Goal: Transaction & Acquisition: Obtain resource

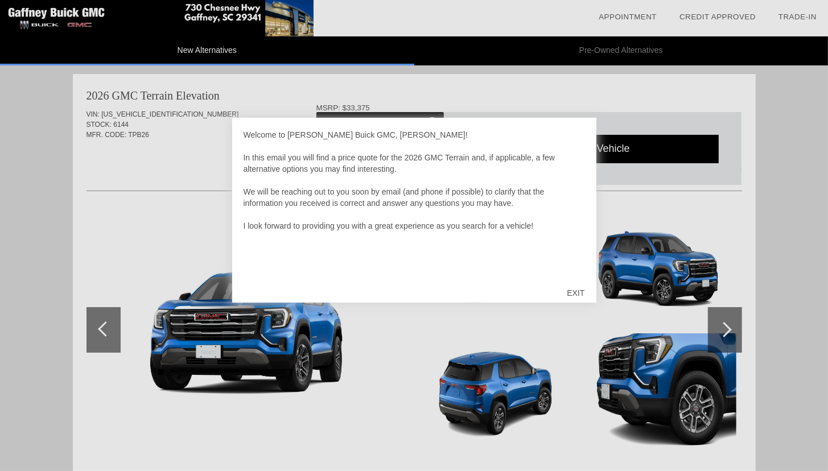
click at [333, 279] on div "Welcome to [PERSON_NAME] Buick GMC, [PERSON_NAME]! In this email you will find …" at bounding box center [414, 210] width 364 height 185
click at [573, 291] on div "EXIT" at bounding box center [575, 293] width 40 height 34
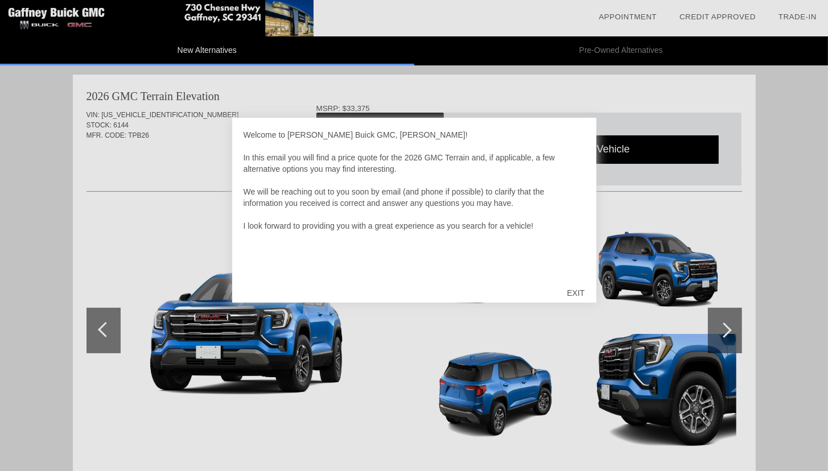
click at [581, 291] on div "EXIT" at bounding box center [575, 293] width 40 height 34
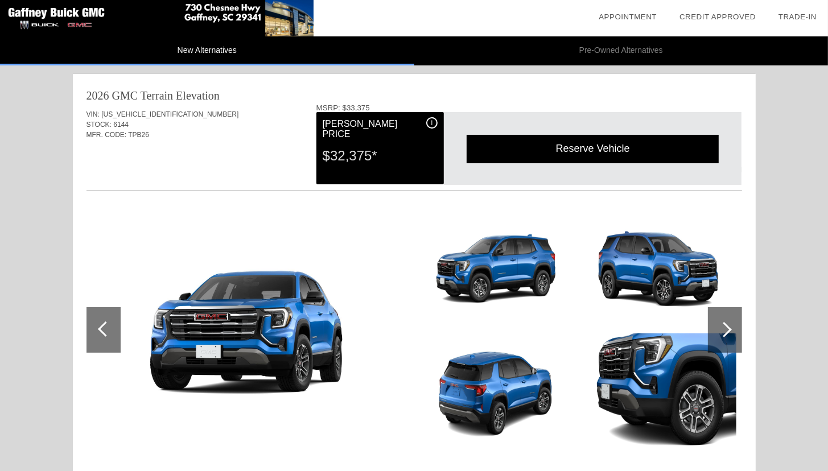
click at [516, 271] on img at bounding box center [496, 267] width 156 height 117
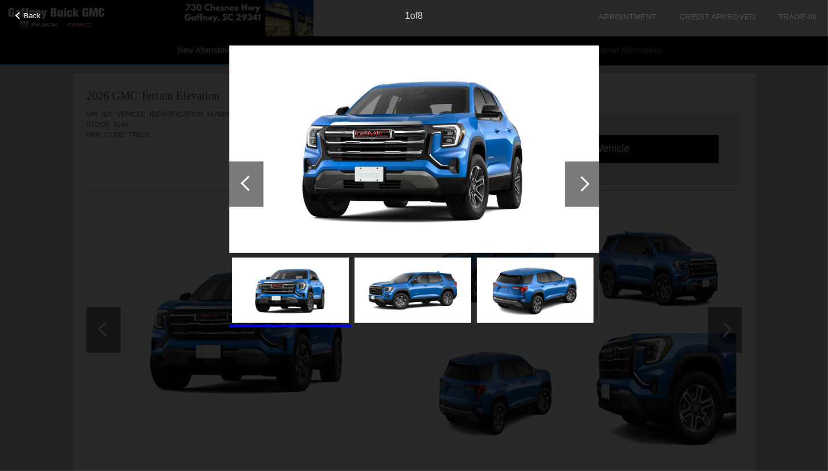
click at [580, 195] on div at bounding box center [582, 184] width 34 height 46
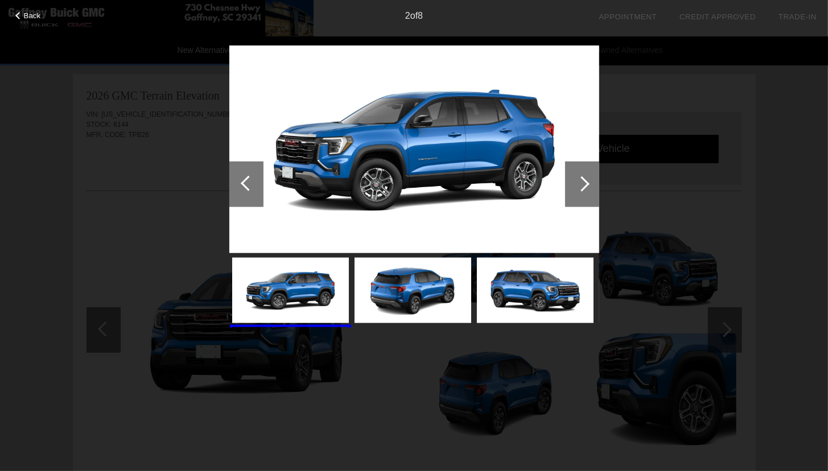
click at [580, 191] on div at bounding box center [582, 184] width 34 height 46
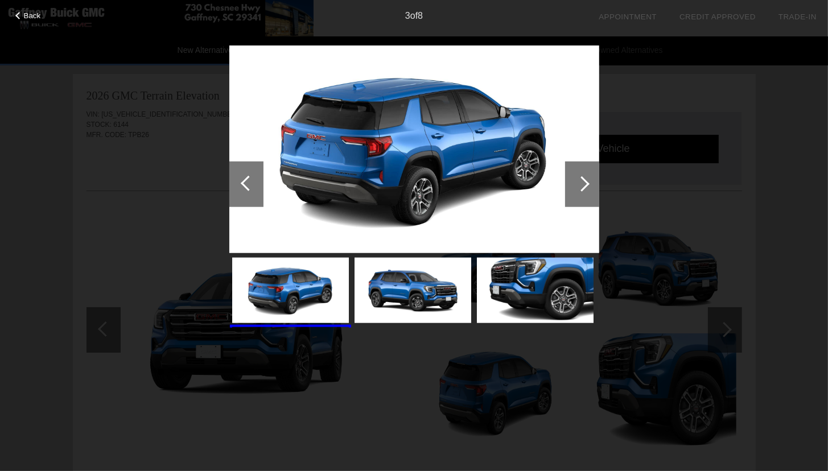
click at [580, 191] on div at bounding box center [582, 184] width 34 height 46
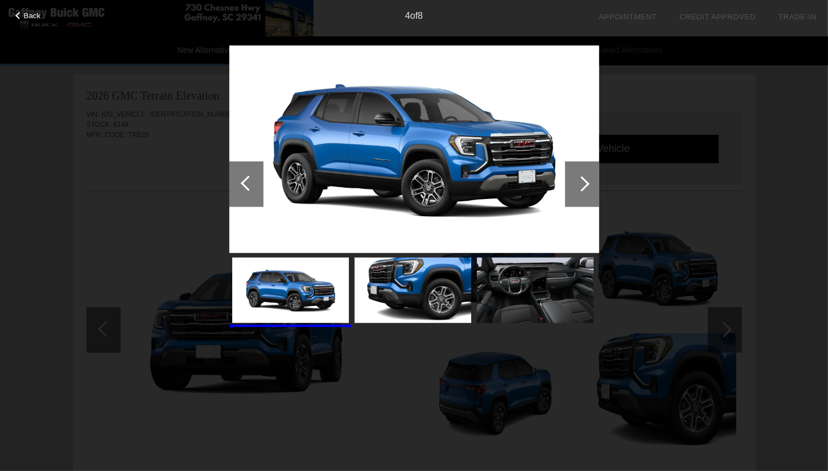
click at [580, 191] on div at bounding box center [582, 184] width 34 height 46
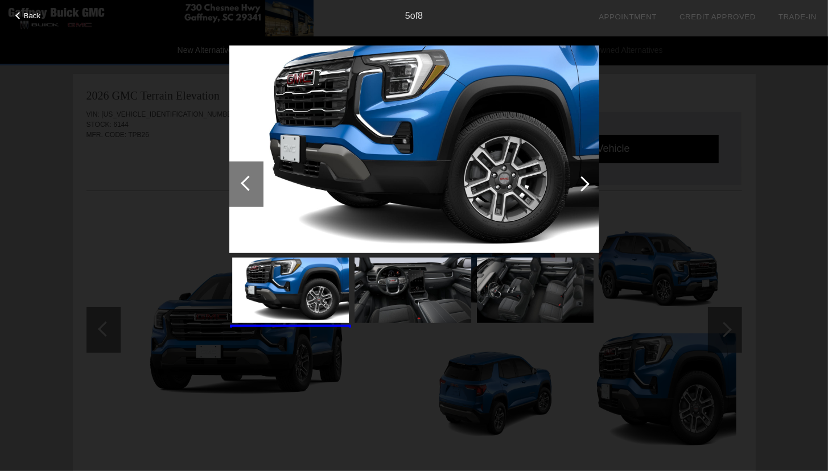
click at [580, 191] on div at bounding box center [582, 184] width 34 height 46
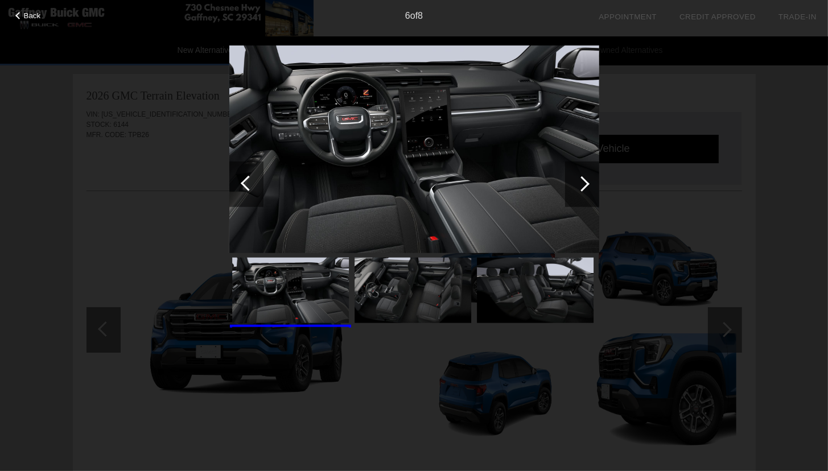
click at [580, 191] on div at bounding box center [582, 184] width 34 height 46
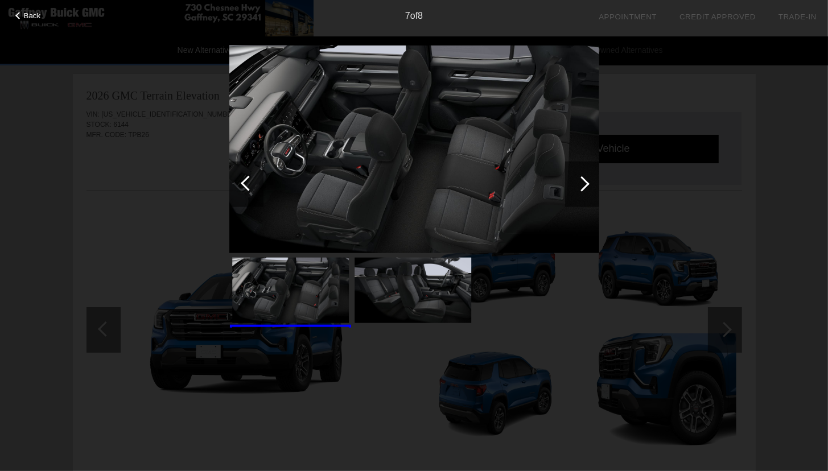
click at [580, 184] on div at bounding box center [581, 183] width 15 height 15
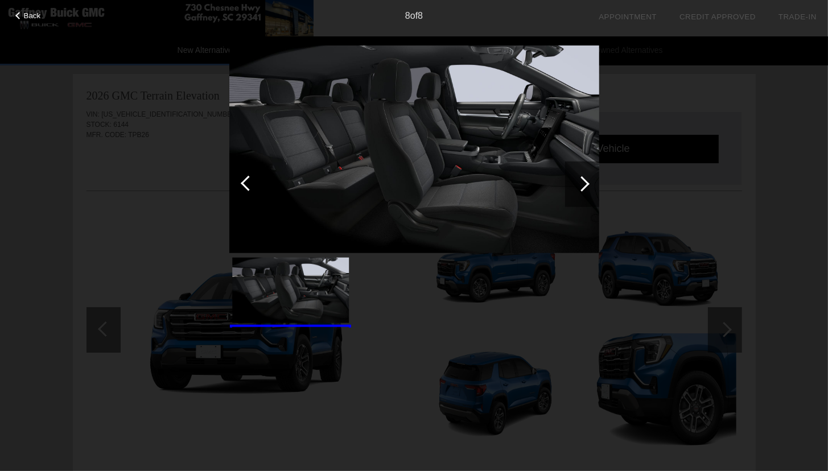
click at [580, 184] on div at bounding box center [581, 183] width 15 height 15
click at [580, 181] on div at bounding box center [581, 183] width 15 height 15
click at [582, 180] on div at bounding box center [581, 183] width 15 height 15
click at [21, 10] on div "8 of 8" at bounding box center [414, 11] width 828 height 23
click at [21, 13] on div "Back" at bounding box center [28, 14] width 57 height 6
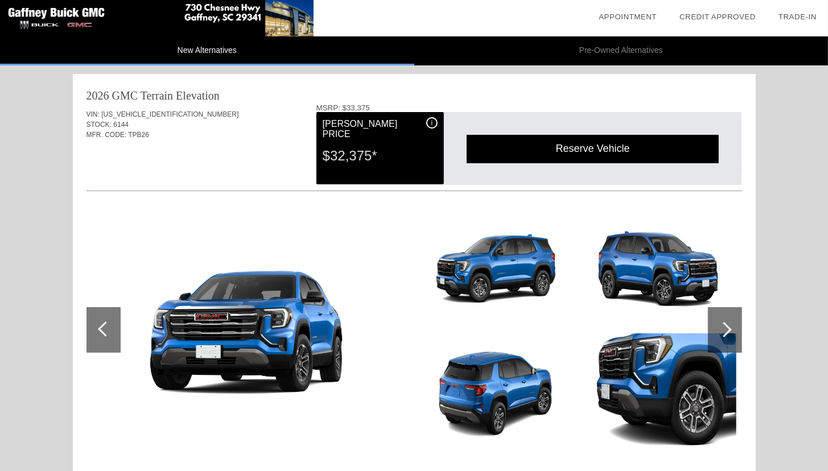
click at [22, 13] on img at bounding box center [156, 18] width 313 height 36
click at [619, 150] on div "Reserve Vehicle" at bounding box center [592, 149] width 252 height 28
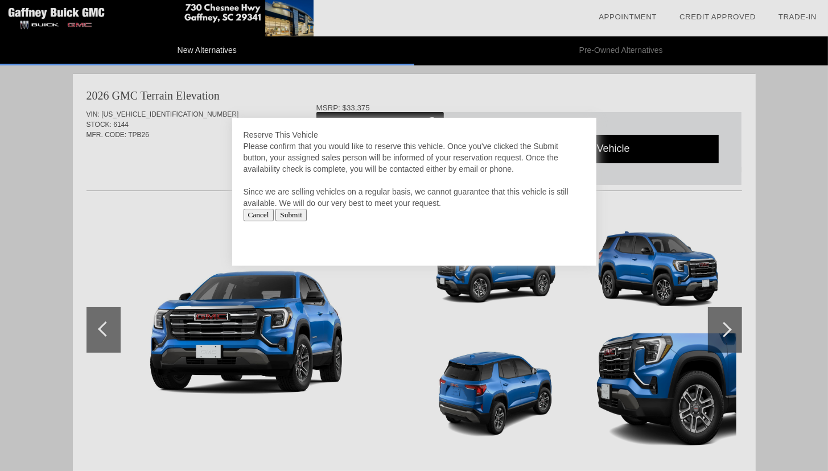
click at [255, 213] on input "Cancel" at bounding box center [258, 215] width 30 height 13
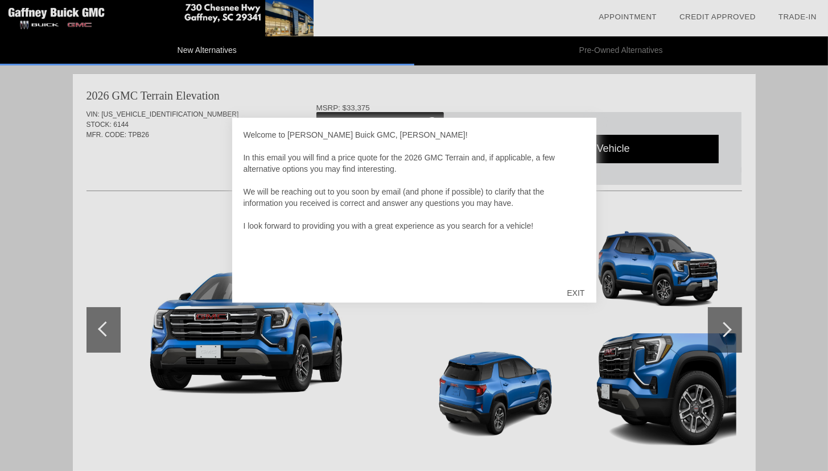
click at [570, 288] on div "EXIT" at bounding box center [575, 293] width 40 height 34
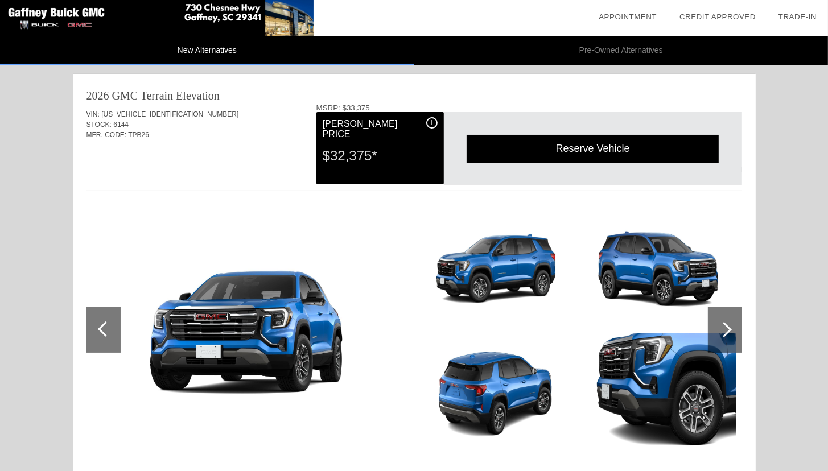
click at [724, 334] on div at bounding box center [723, 329] width 15 height 15
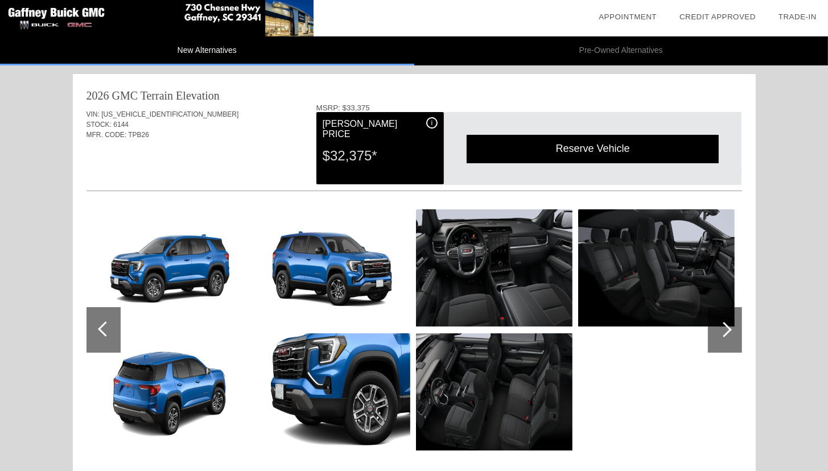
click at [724, 334] on div at bounding box center [723, 329] width 15 height 15
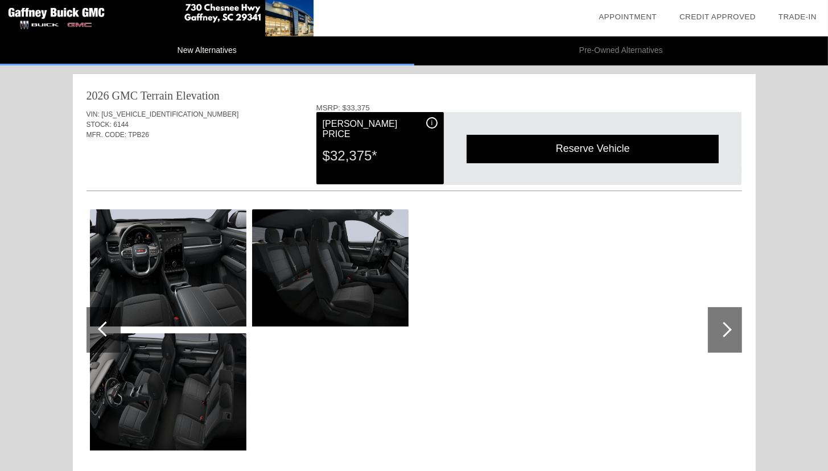
click at [724, 334] on div at bounding box center [723, 329] width 15 height 15
click at [725, 329] on div at bounding box center [723, 329] width 15 height 15
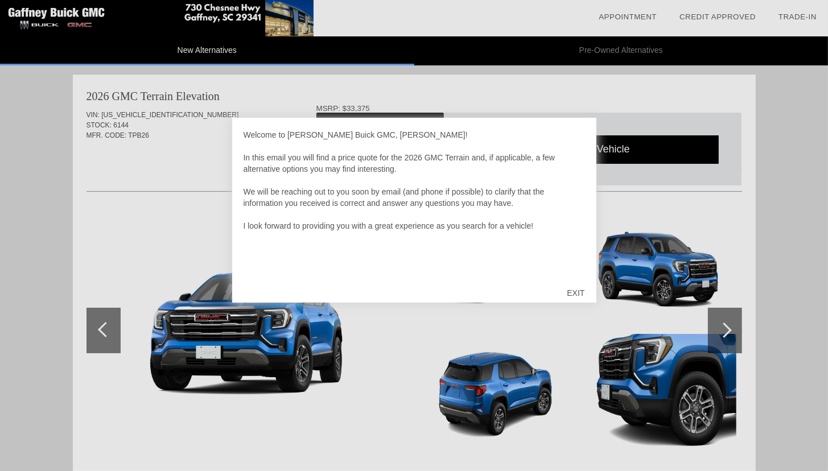
click at [573, 290] on div "EXIT" at bounding box center [575, 293] width 40 height 34
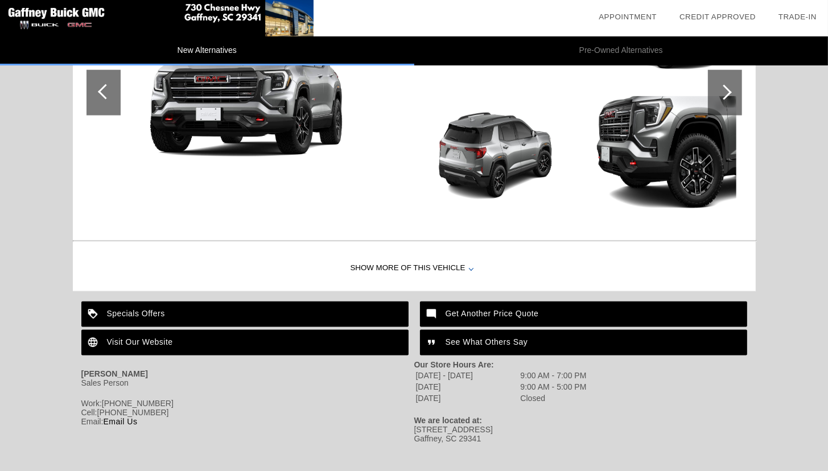
scroll to position [1244, 0]
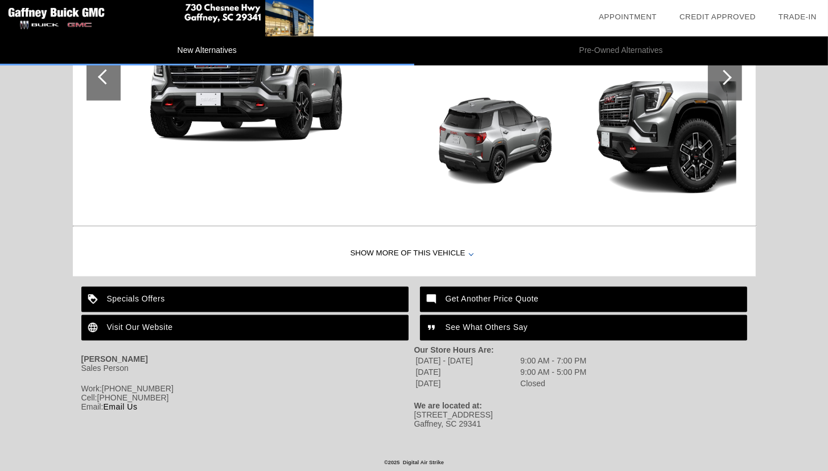
click at [187, 325] on div "Visit Our Website" at bounding box center [244, 328] width 327 height 26
